Goal: Ask a question

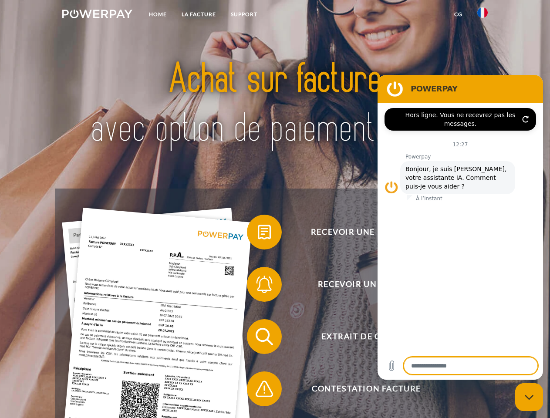
click at [97, 15] on img at bounding box center [97, 14] width 70 height 9
click at [483, 15] on img at bounding box center [483, 12] width 10 height 10
click at [458, 14] on link "CG" at bounding box center [458, 15] width 23 height 16
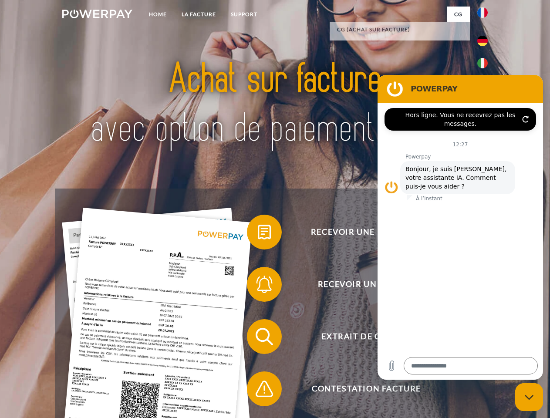
click at [258, 234] on span at bounding box center [252, 232] width 44 height 44
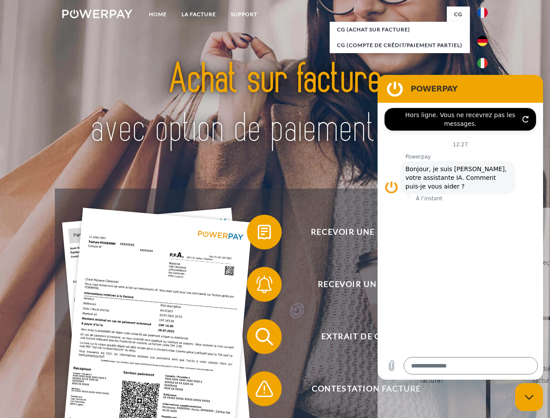
click at [258, 286] on span at bounding box center [252, 285] width 44 height 44
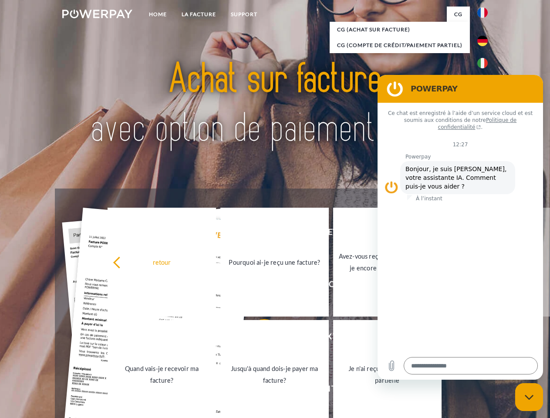
click at [258, 339] on link "Jusqu'à quand dois-je payer ma facture?" at bounding box center [274, 374] width 109 height 109
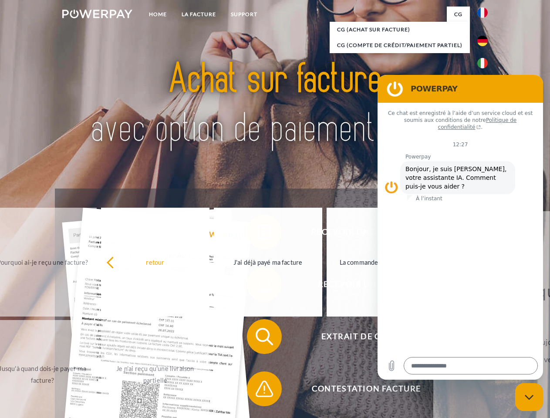
click at [258, 391] on span at bounding box center [252, 389] width 44 height 44
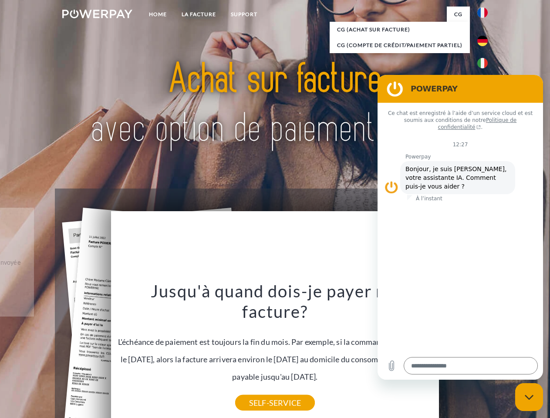
click at [529, 397] on icon "Fermer la fenêtre de messagerie" at bounding box center [529, 398] width 9 height 6
type textarea "*"
